Goal: Download file/media

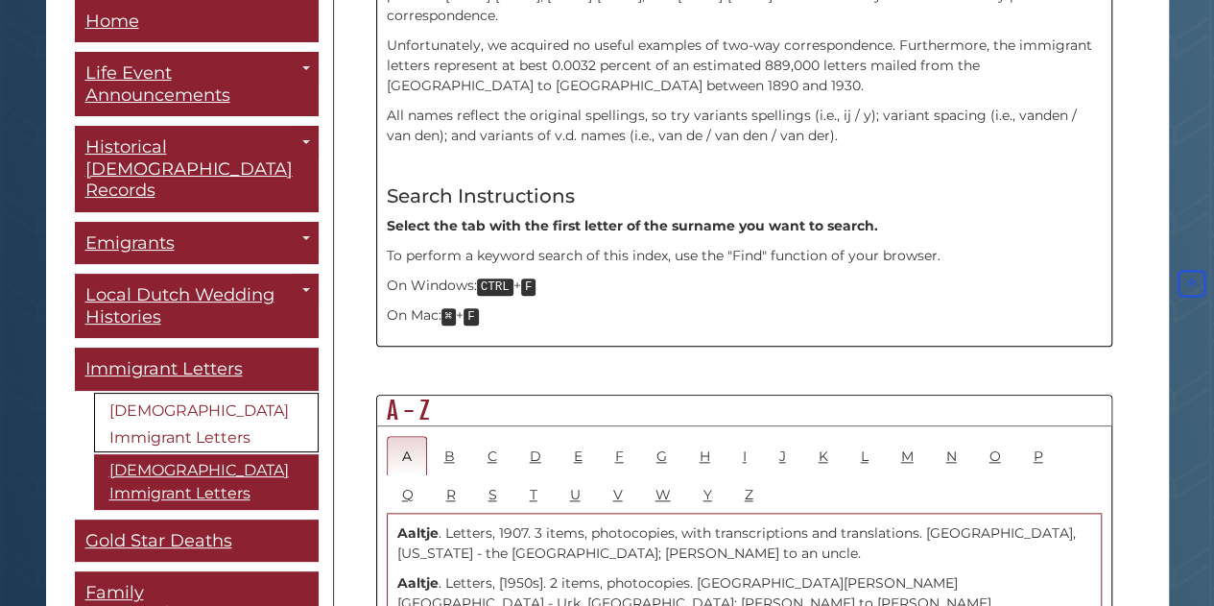
scroll to position [762, 0]
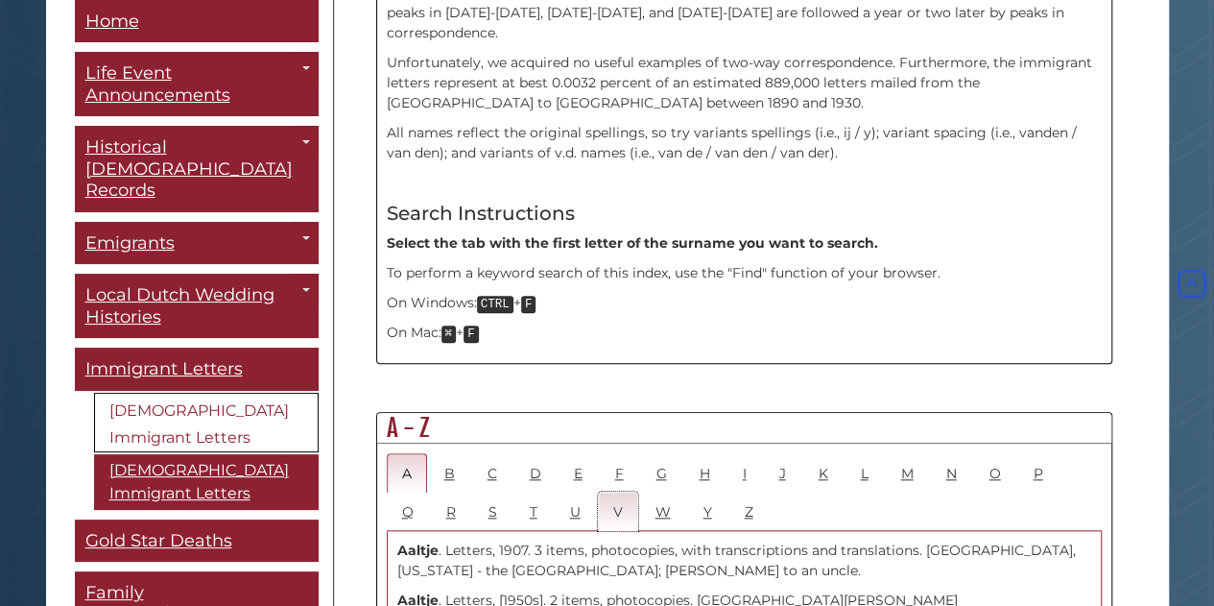
click at [598, 491] on link "V" at bounding box center [618, 510] width 40 height 39
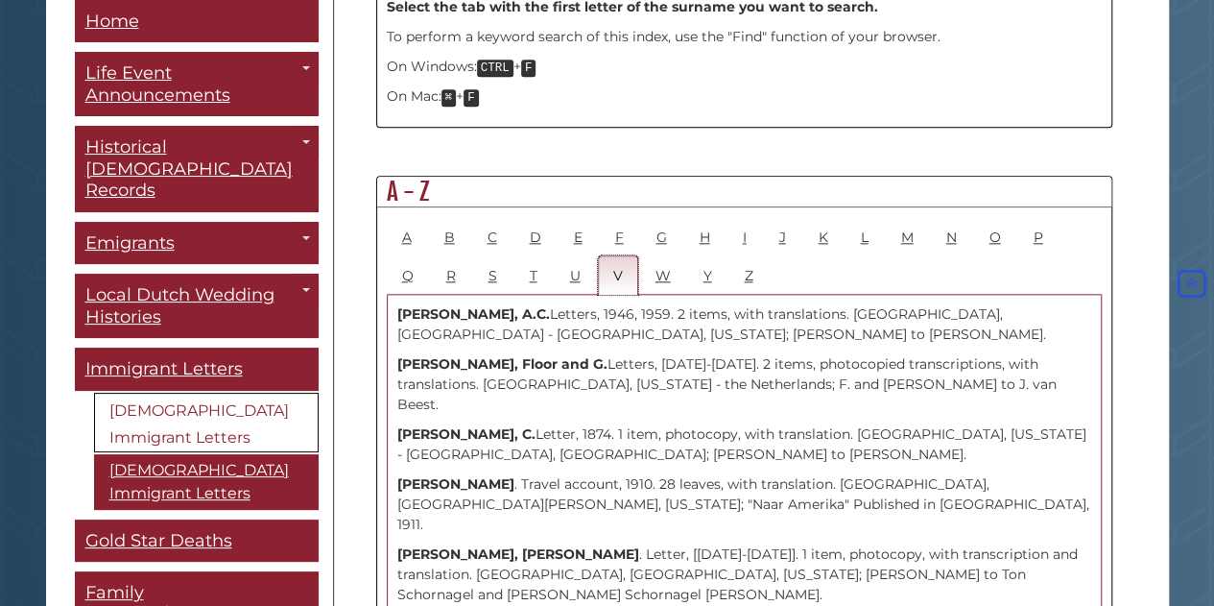
scroll to position [1020, 0]
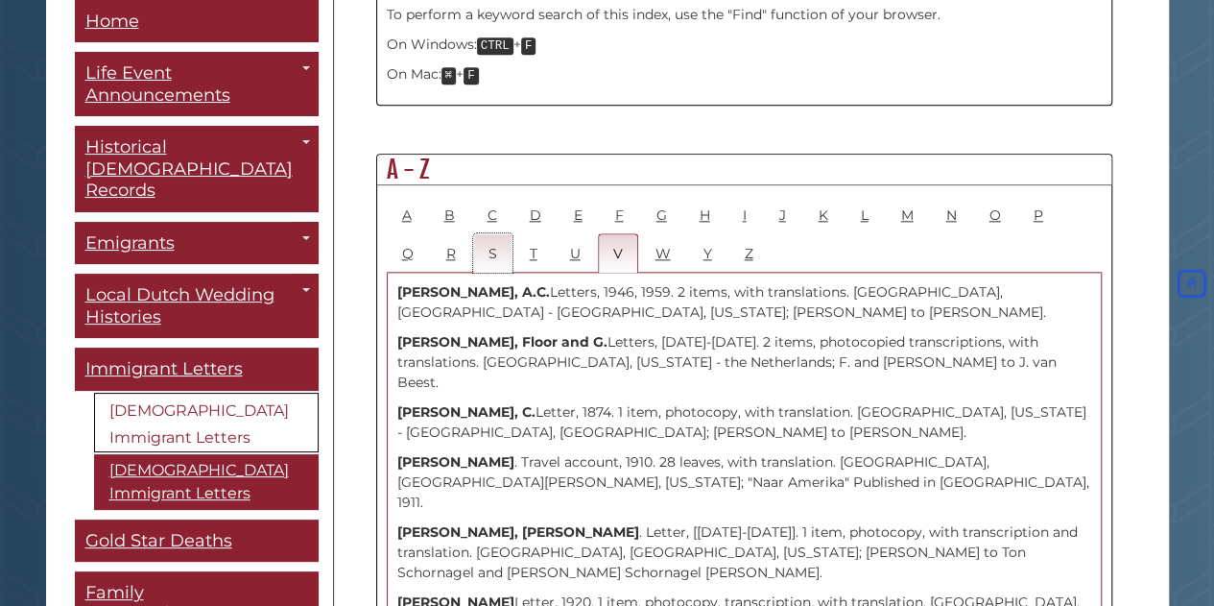
click at [473, 233] on link "S" at bounding box center [492, 252] width 39 height 39
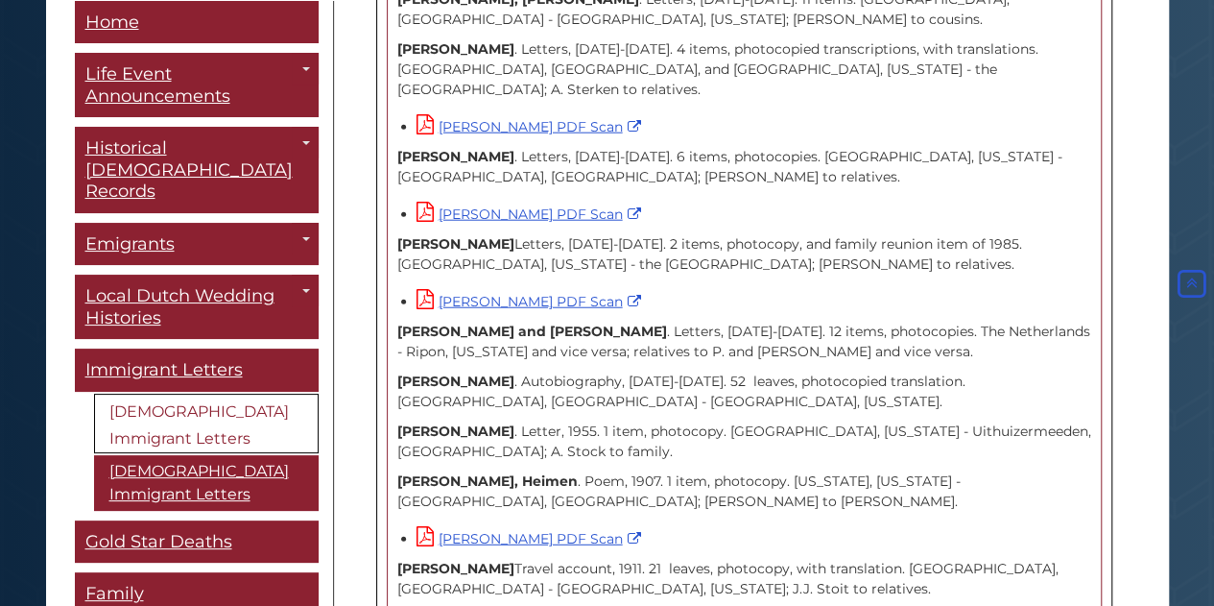
scroll to position [9591, 0]
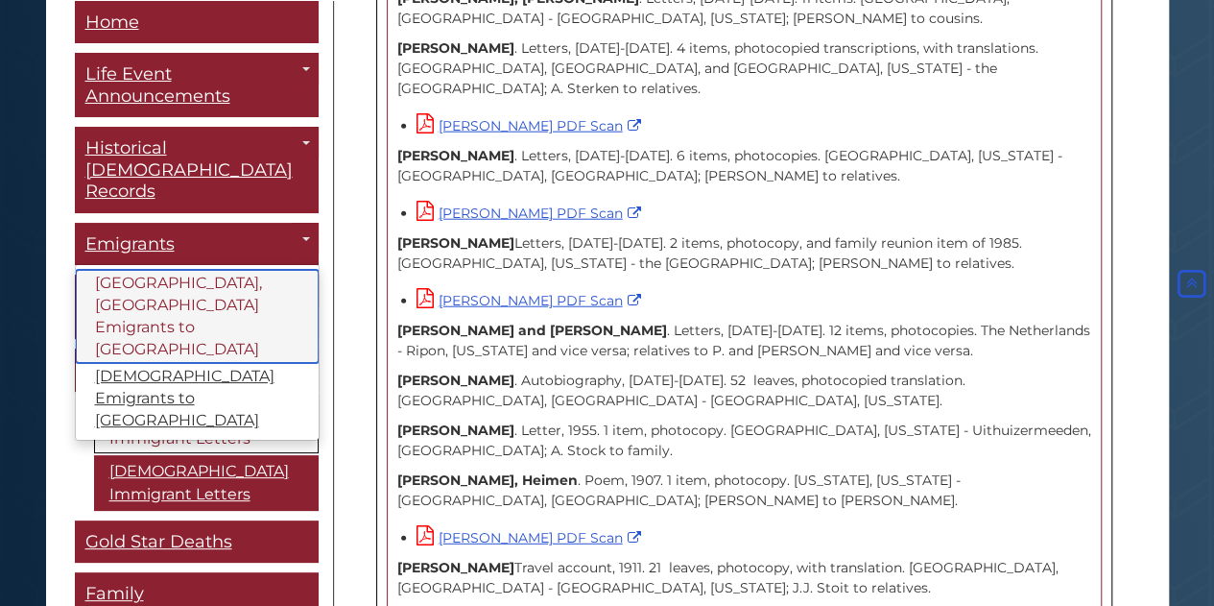
click at [201, 270] on link "[GEOGRAPHIC_DATA], [GEOGRAPHIC_DATA] Emigrants to [GEOGRAPHIC_DATA]" at bounding box center [197, 316] width 243 height 93
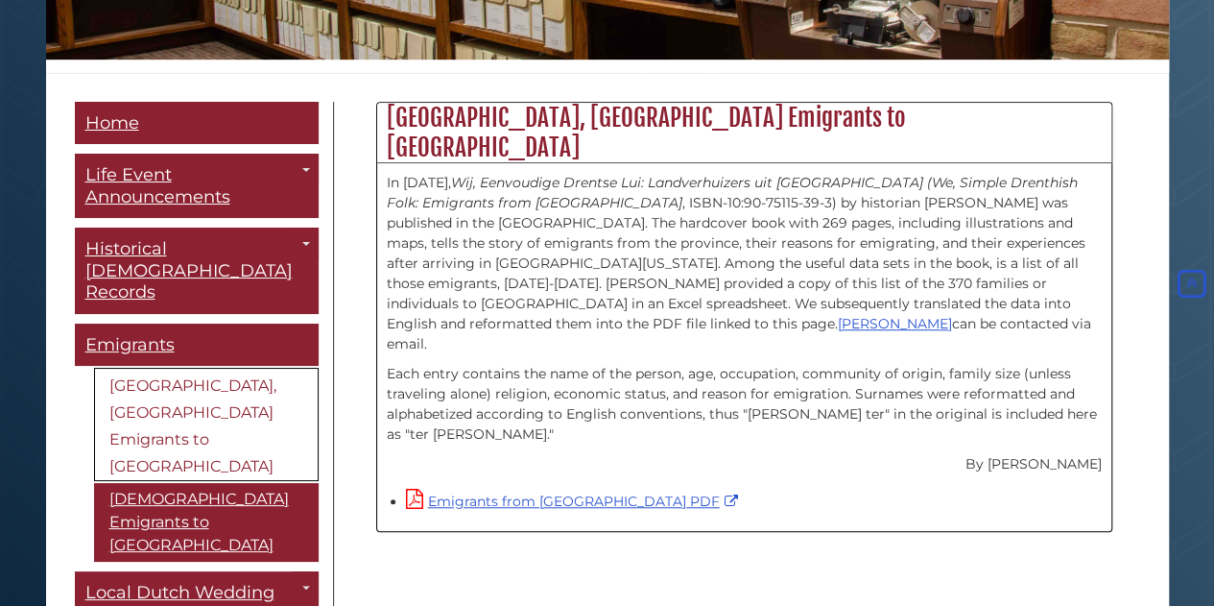
scroll to position [458, 0]
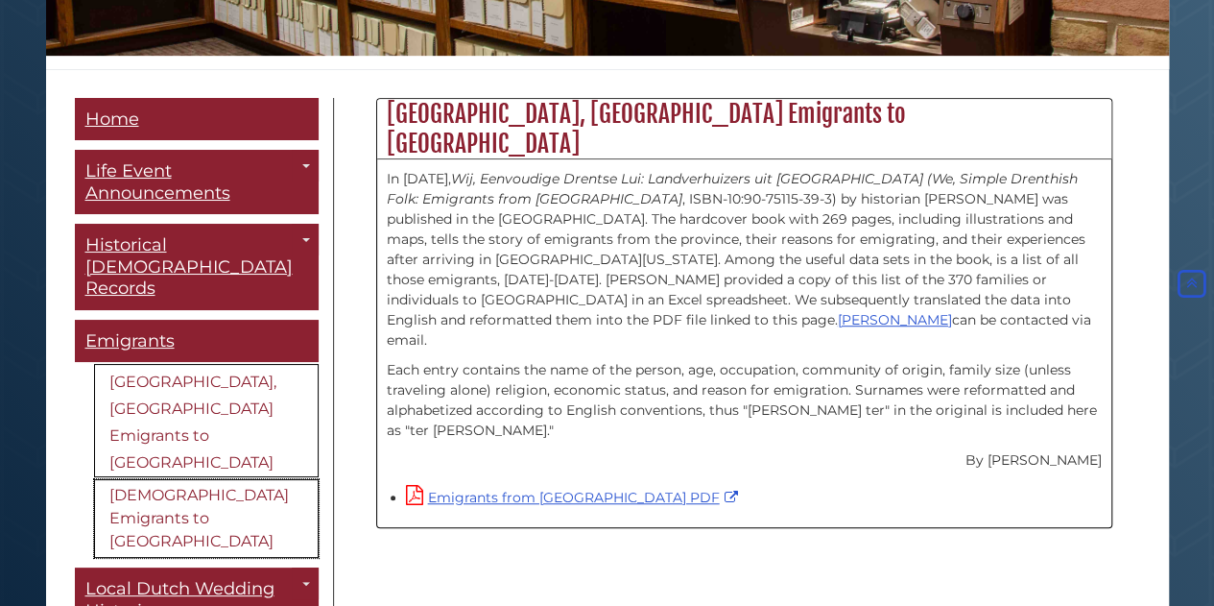
click at [179, 479] on link "[DEMOGRAPHIC_DATA] Emigrants to [GEOGRAPHIC_DATA]" at bounding box center [206, 518] width 225 height 79
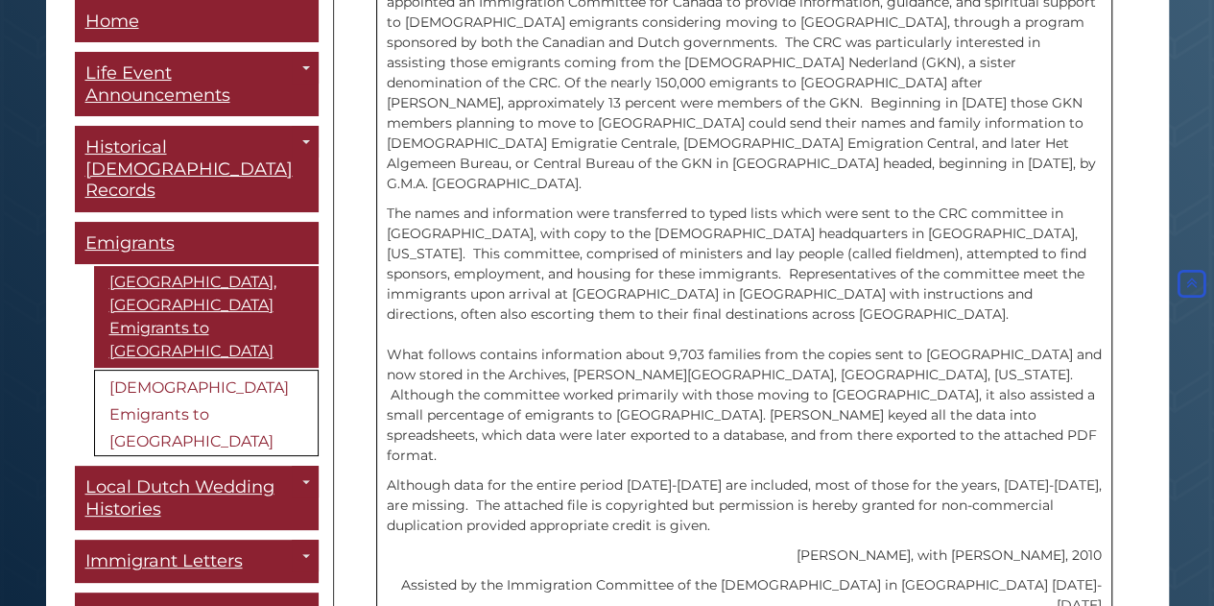
scroll to position [723, 0]
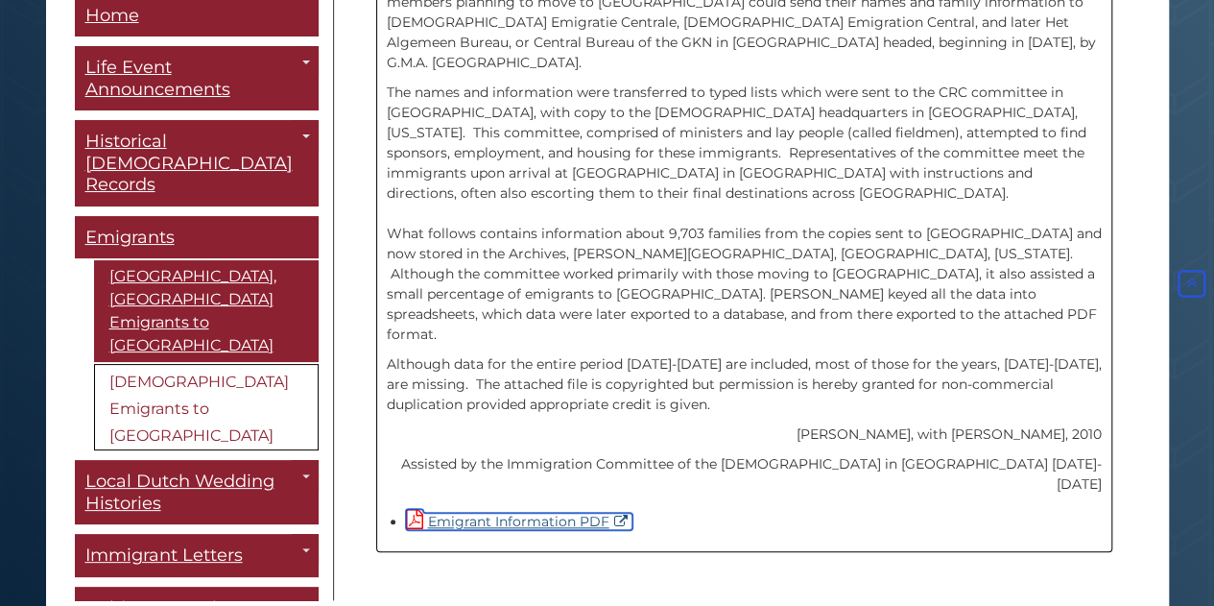
click at [486, 513] on link "Emigrant Information PDF" at bounding box center [519, 521] width 227 height 17
